Goal: Find specific page/section: Find specific page/section

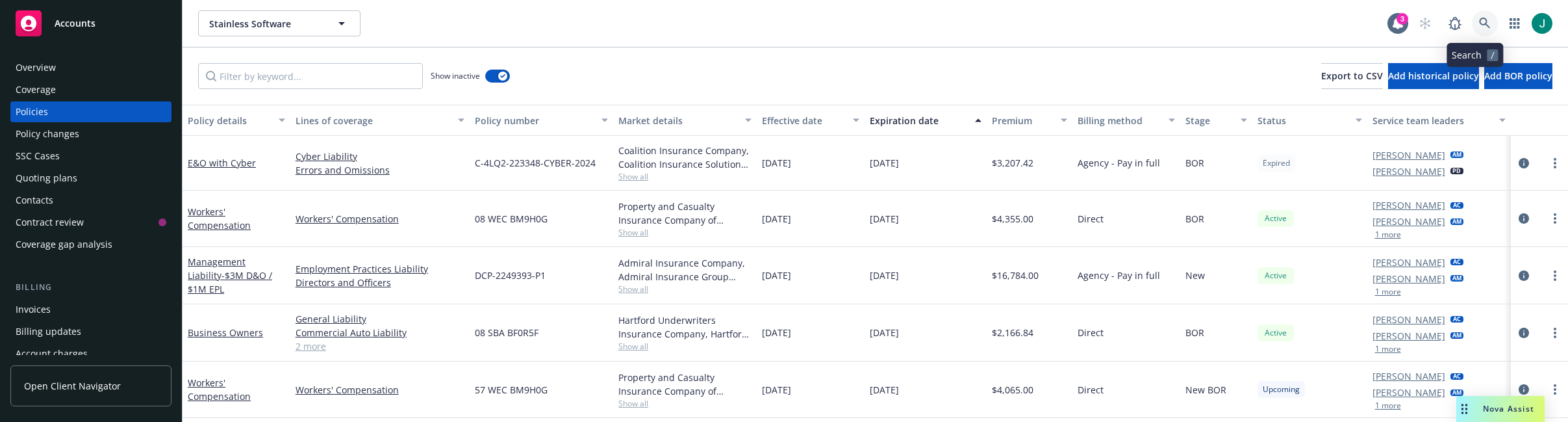
click at [1480, 19] on icon at bounding box center [1485, 24] width 11 height 11
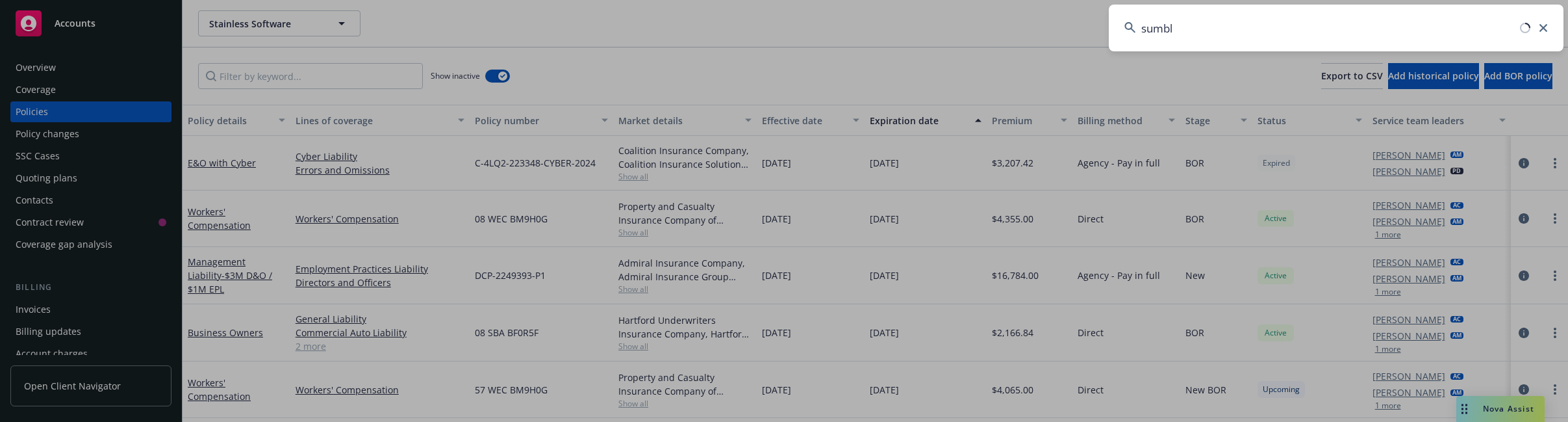
type input "sumble"
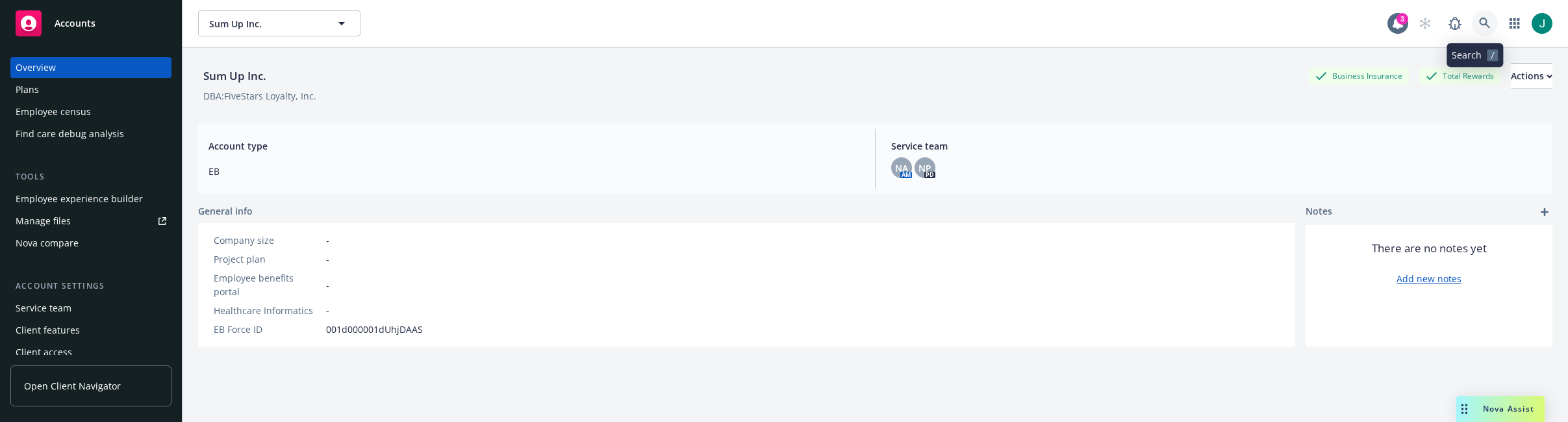
click at [1480, 25] on icon at bounding box center [1485, 24] width 11 height 11
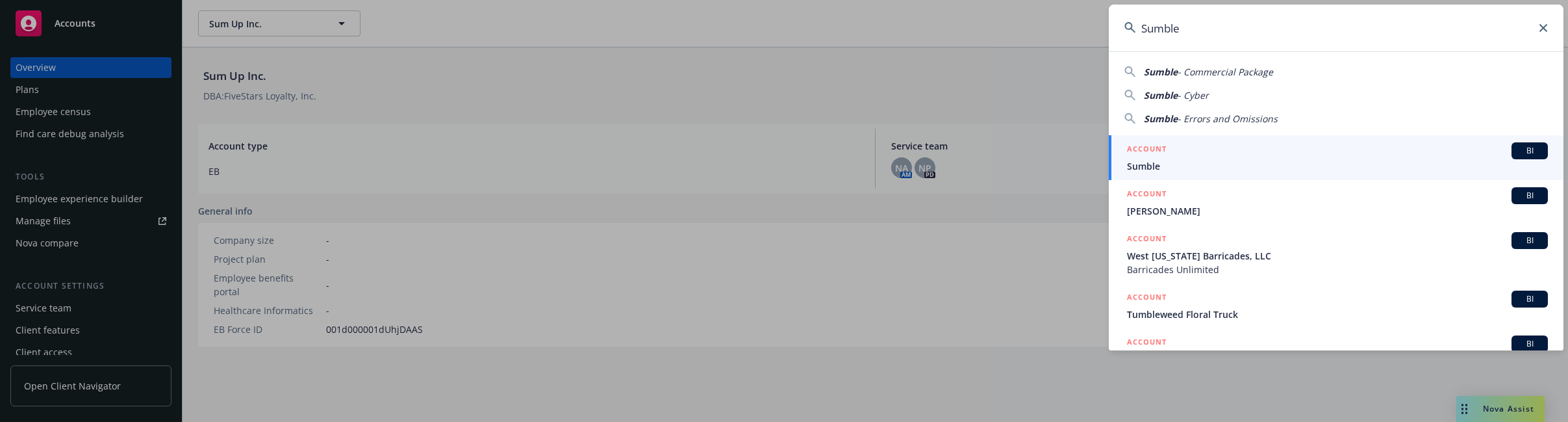
type input "Sumble"
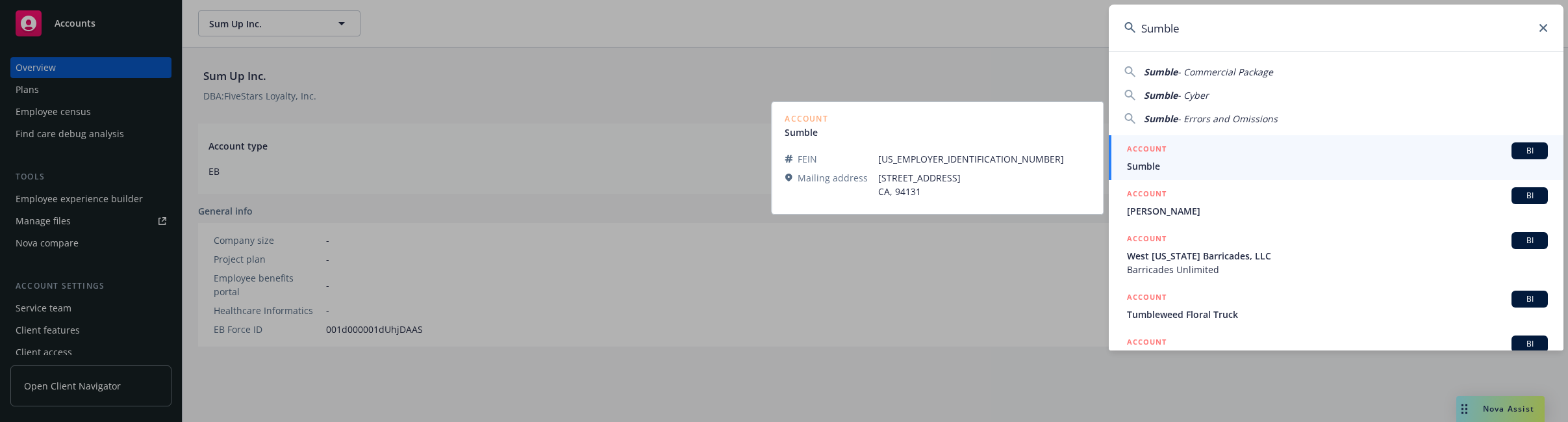
click at [1262, 153] on div "ACCOUNT BI" at bounding box center [1337, 150] width 421 height 17
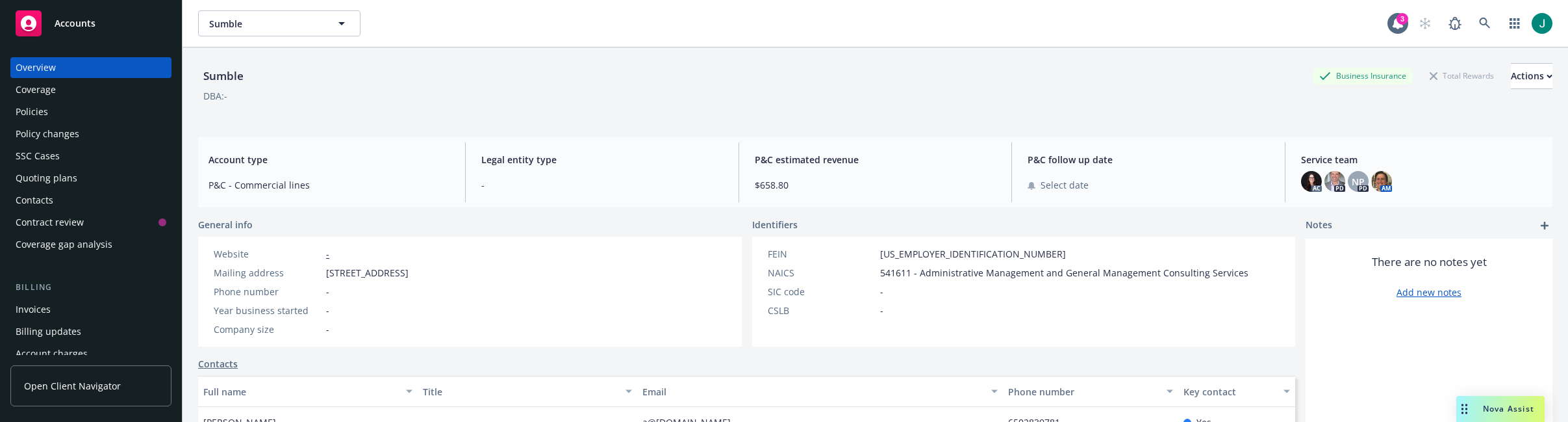
click at [44, 114] on div "Policies" at bounding box center [32, 112] width 32 height 21
